Goal: Information Seeking & Learning: Learn about a topic

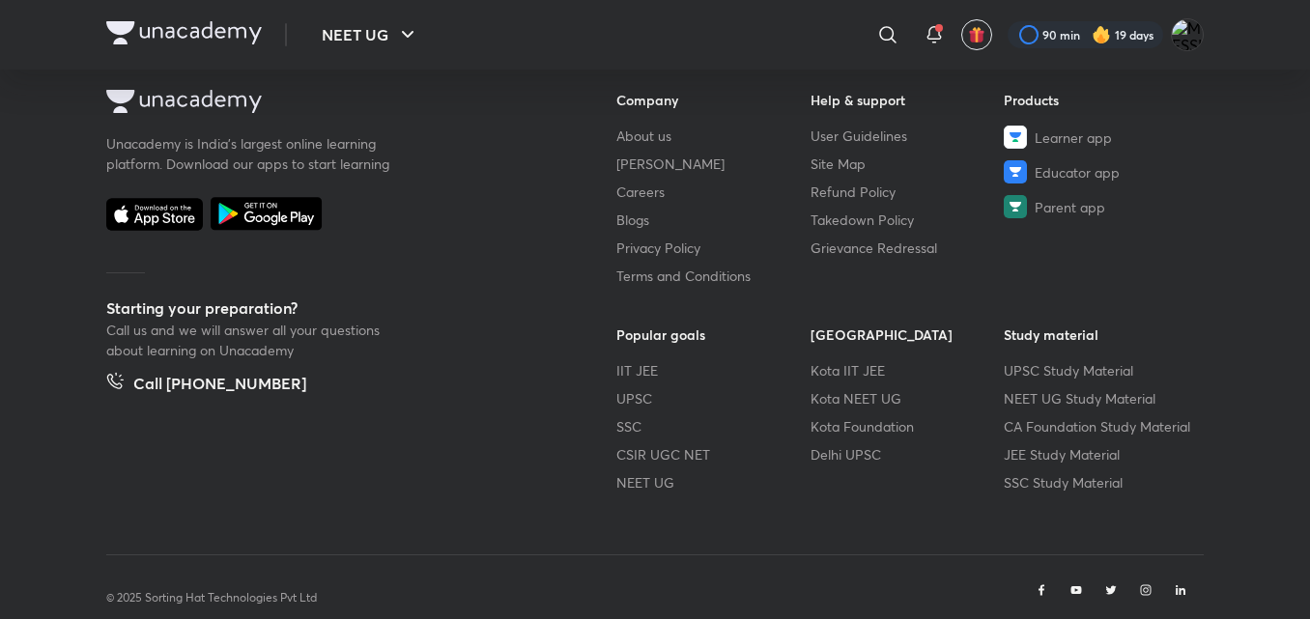
scroll to position [1112, 0]
